Goal: Check status: Check status

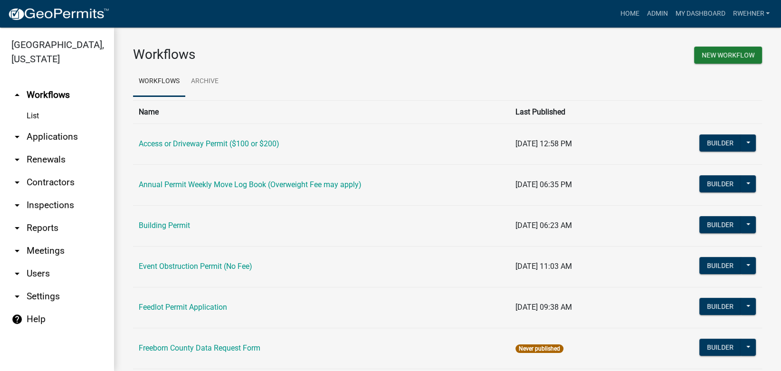
click at [44, 138] on link "arrow_drop_down Applications" at bounding box center [57, 136] width 114 height 23
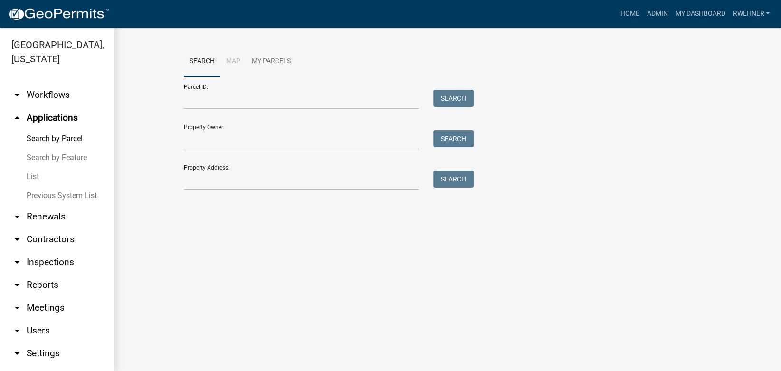
click at [40, 194] on link "Previous System List" at bounding box center [57, 195] width 114 height 19
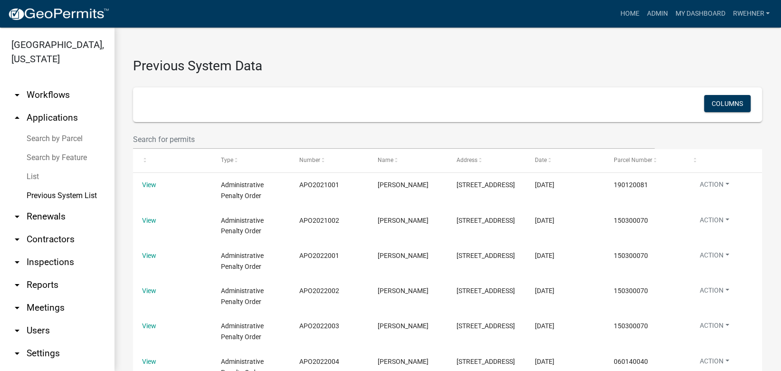
click at [59, 118] on link "arrow_drop_up Applications" at bounding box center [57, 117] width 114 height 23
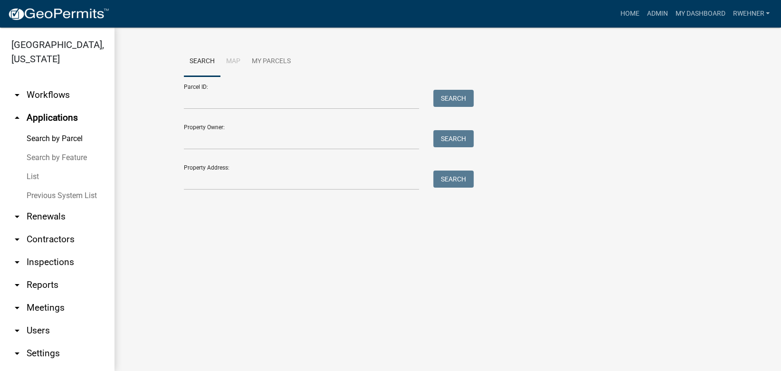
click at [34, 198] on link "Previous System List" at bounding box center [57, 195] width 114 height 19
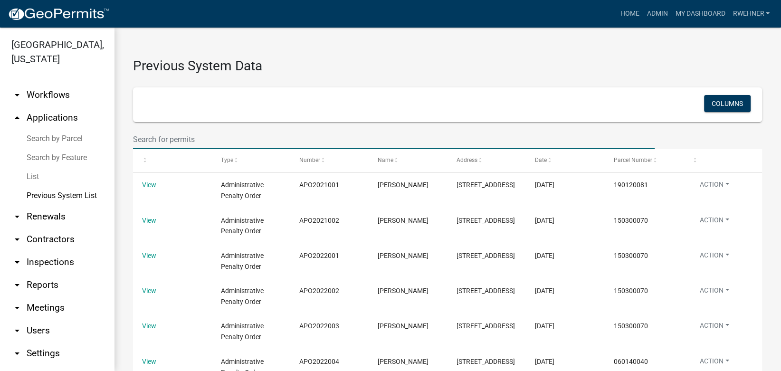
click at [215, 136] on input "text" at bounding box center [394, 139] width 522 height 19
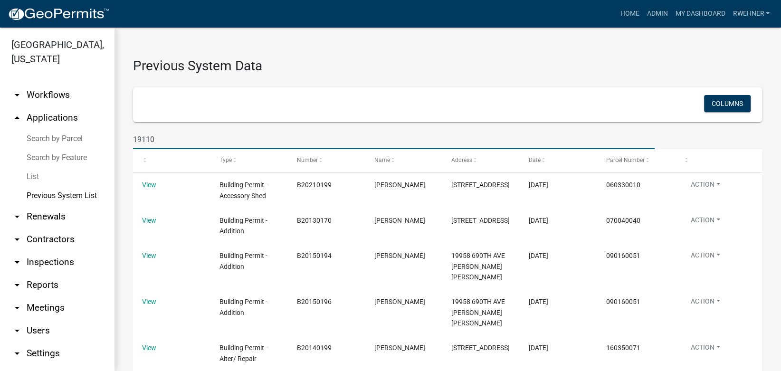
type input "19110"
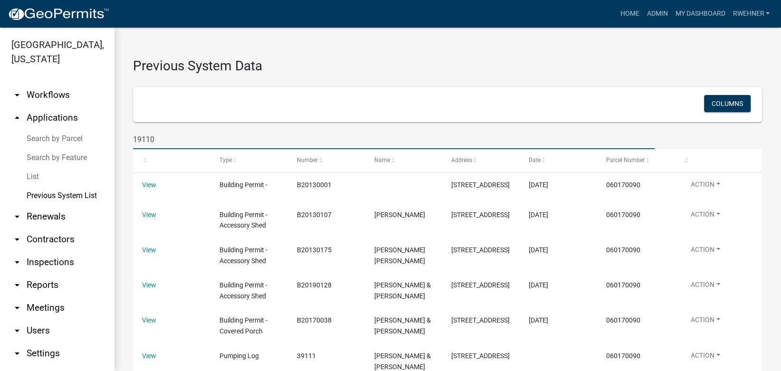
scroll to position [53, 0]
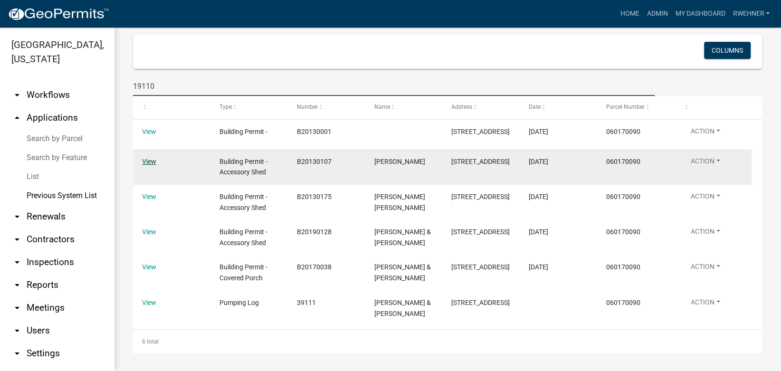
click at [150, 165] on link "View" at bounding box center [149, 162] width 14 height 8
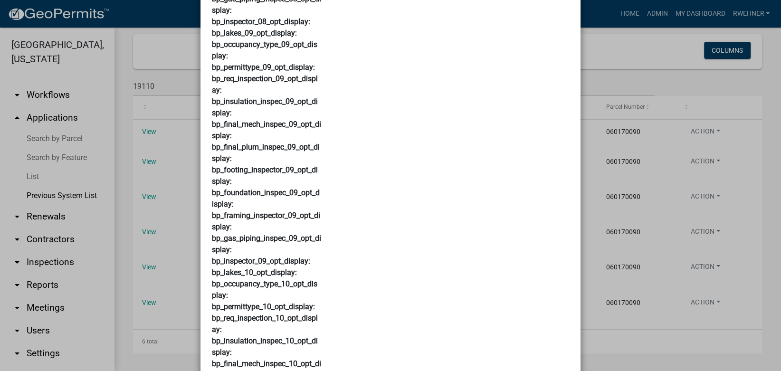
scroll to position [2634, 0]
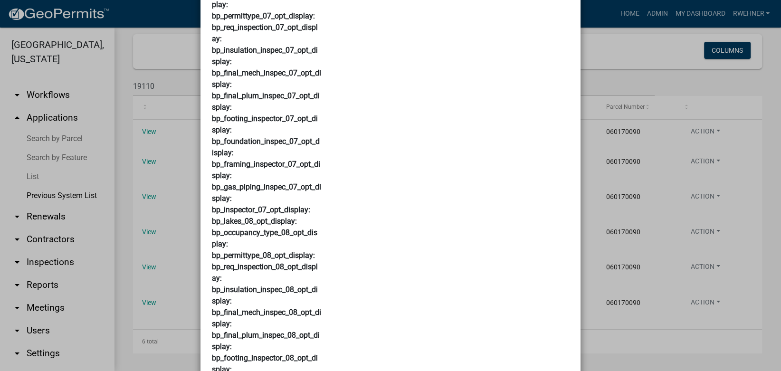
click at [608, 54] on ngb-modal-window "× author_family_name: [PERSON_NAME] author_given_name: [PERSON_NAME] author_mid…" at bounding box center [390, 185] width 781 height 371
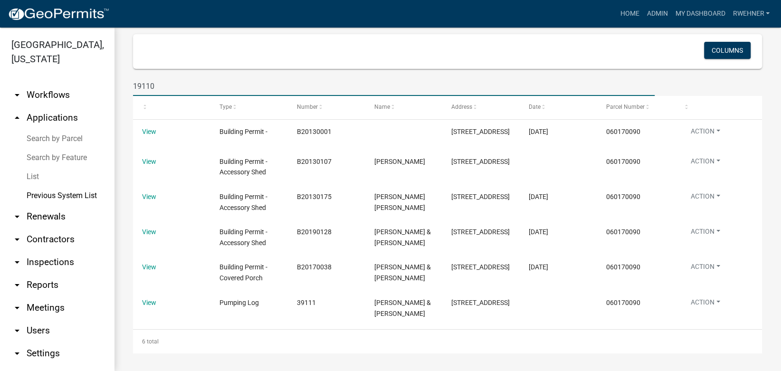
click at [169, 85] on input "19110" at bounding box center [394, 85] width 522 height 19
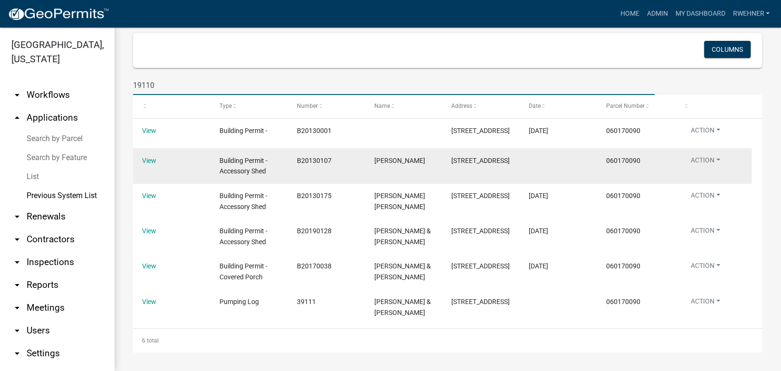
scroll to position [60, 0]
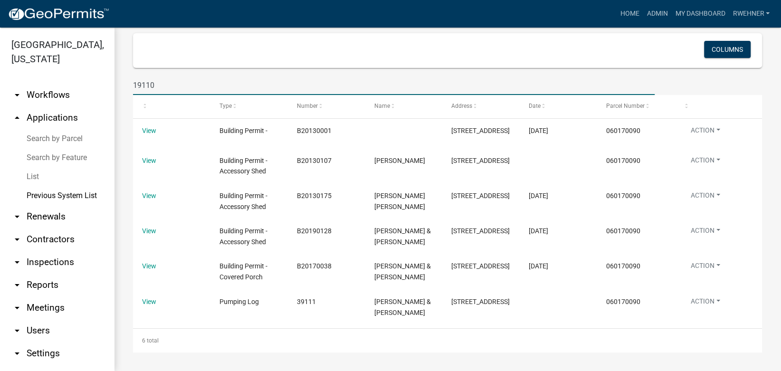
click at [39, 119] on link "arrow_drop_up Applications" at bounding box center [57, 117] width 114 height 23
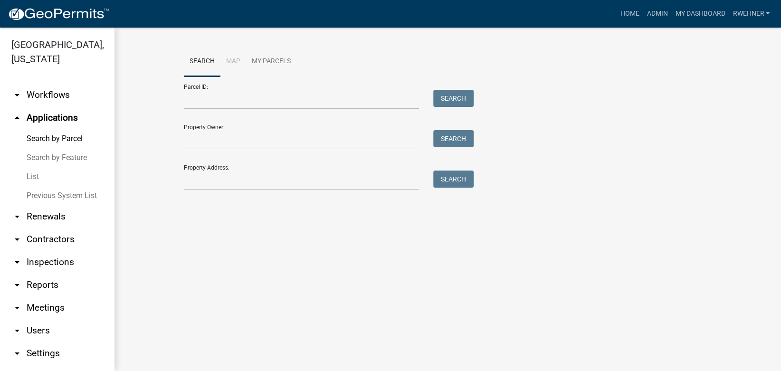
click at [39, 119] on link "arrow_drop_up Applications" at bounding box center [57, 117] width 114 height 23
